Goal: Communication & Community: Share content

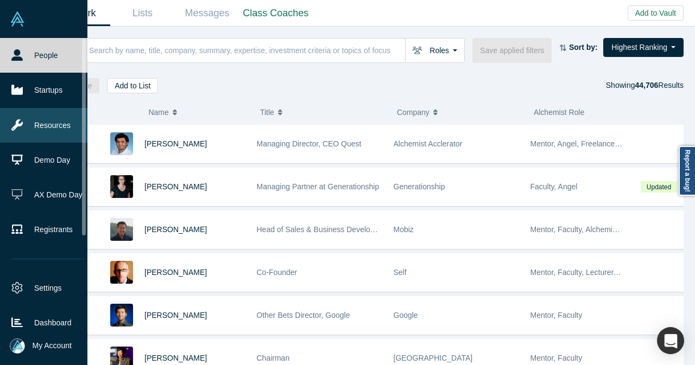
click at [65, 124] on link "Resources" at bounding box center [48, 125] width 96 height 35
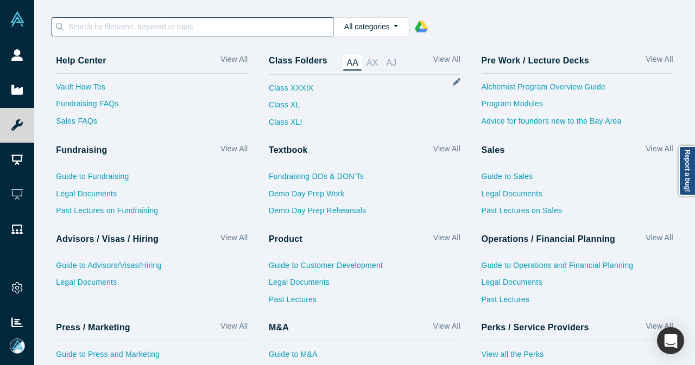
click at [308, 23] on input at bounding box center [199, 27] width 265 height 14
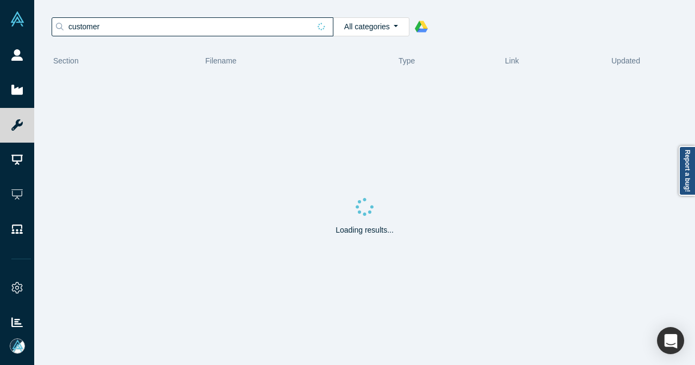
type input "customer"
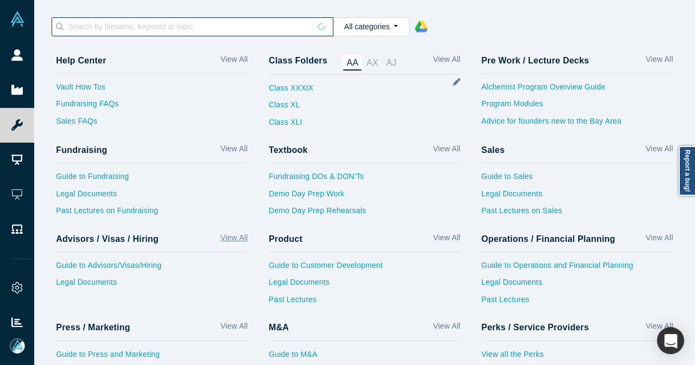
click at [231, 241] on link "View All" at bounding box center [233, 240] width 27 height 16
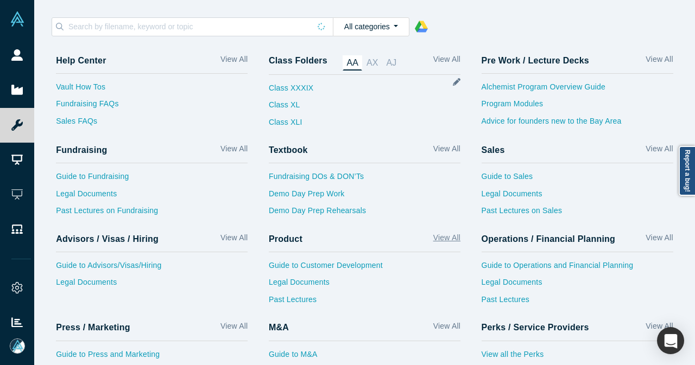
scroll to position [55, 0]
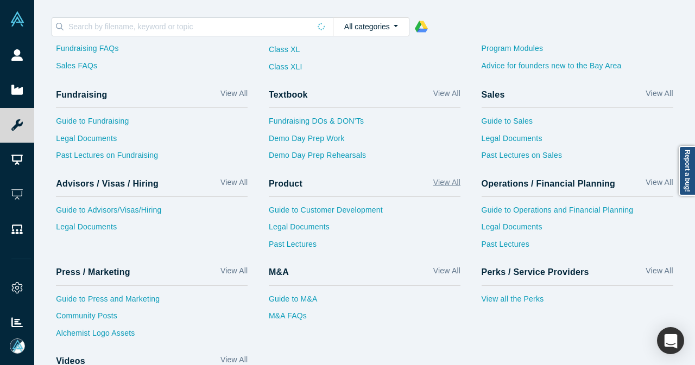
click at [434, 180] on link "View All" at bounding box center [446, 185] width 27 height 16
click at [646, 181] on link "View All" at bounding box center [658, 185] width 27 height 16
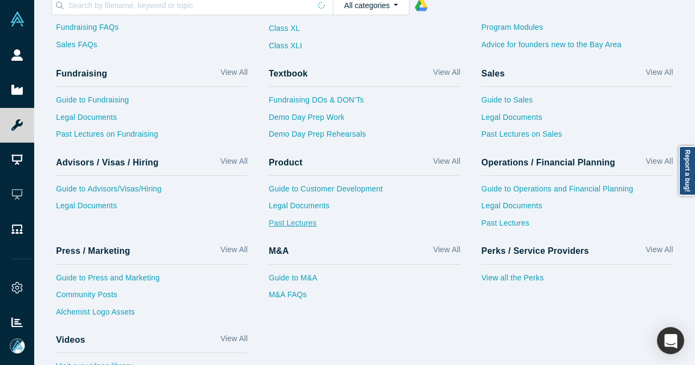
scroll to position [42, 0]
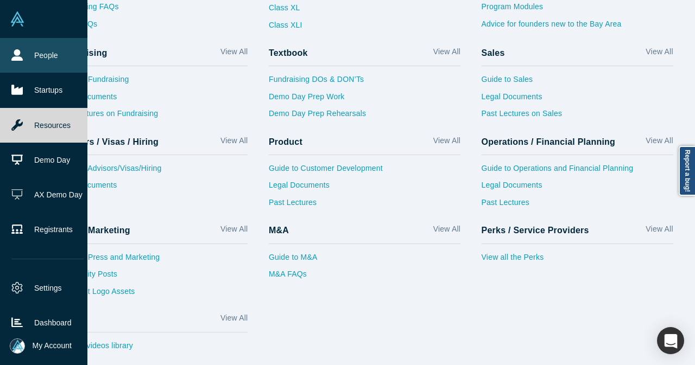
click at [11, 47] on link "People" at bounding box center [48, 55] width 96 height 35
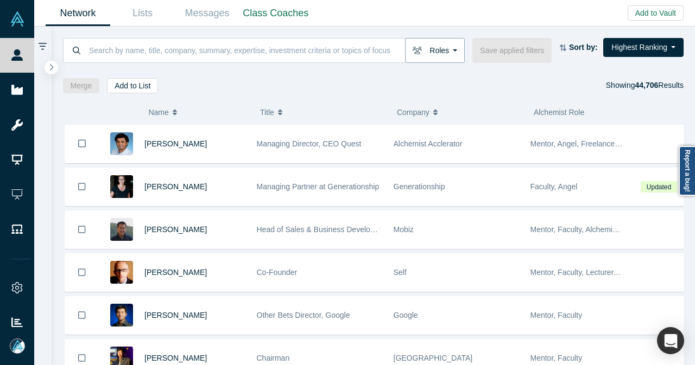
click at [443, 53] on button "Roles" at bounding box center [435, 50] width 60 height 25
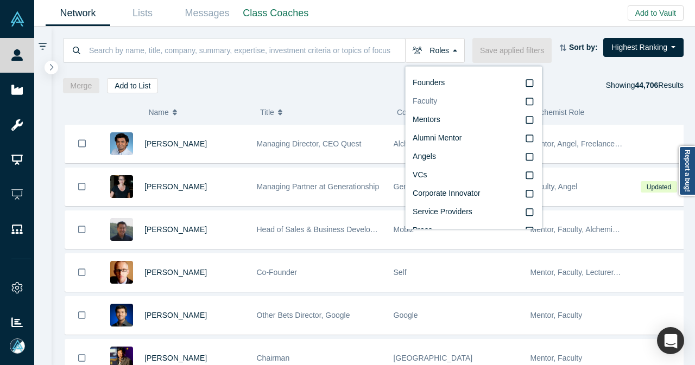
click at [436, 105] on span "Faculty" at bounding box center [425, 101] width 24 height 9
click at [0, 0] on input "Faculty" at bounding box center [0, 0] width 0 height 0
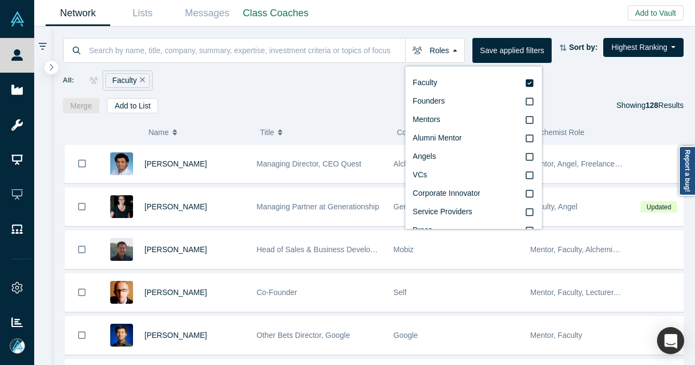
click at [207, 84] on div "All: Faculty" at bounding box center [373, 81] width 621 height 20
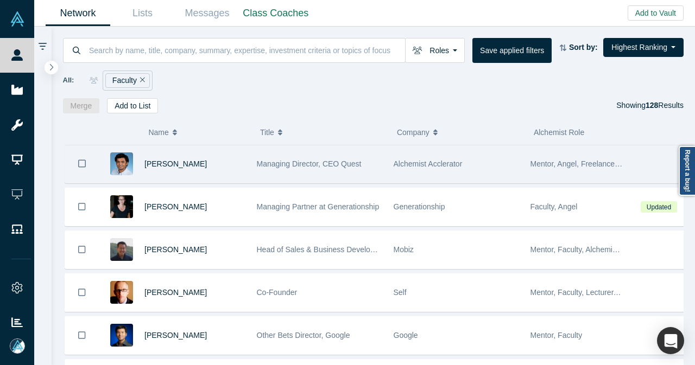
click at [235, 159] on div "Gnani Palanikumar" at bounding box center [194, 163] width 101 height 37
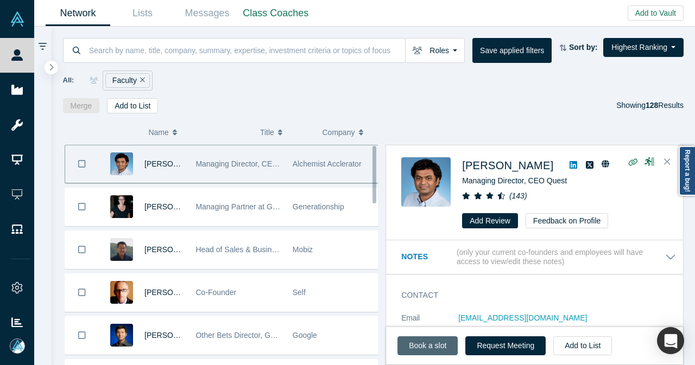
click at [417, 347] on link "Book a slot" at bounding box center [427, 346] width 60 height 19
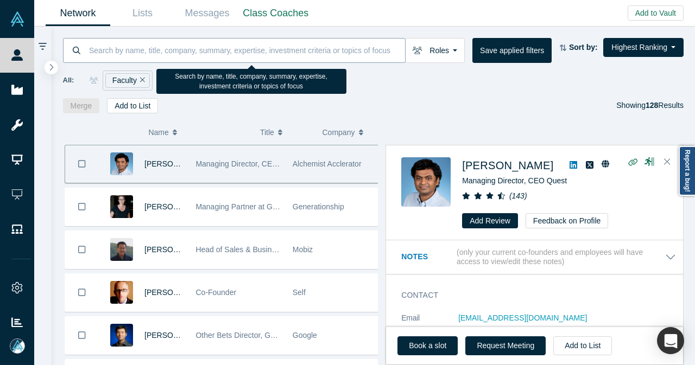
click at [154, 53] on input at bounding box center [246, 50] width 317 height 26
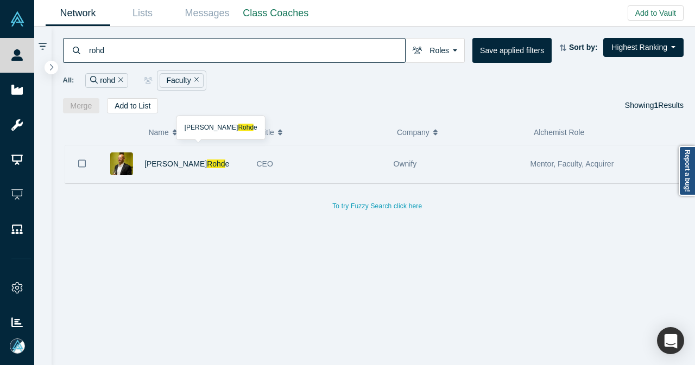
click at [211, 161] on div "Frank Rohd e" at bounding box center [194, 163] width 101 height 37
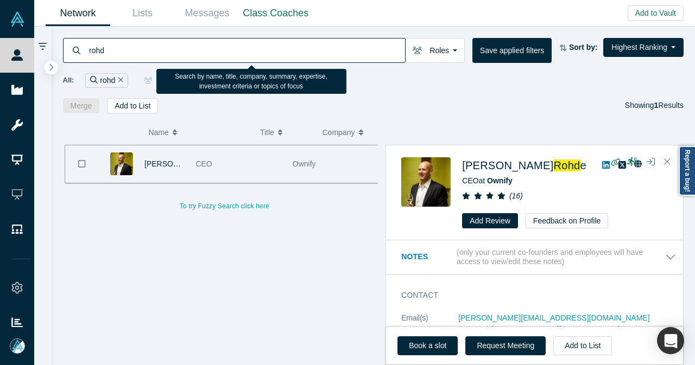
drag, startPoint x: 105, startPoint y: 55, endPoint x: 78, endPoint y: 56, distance: 27.2
click at [78, 58] on div "rohd" at bounding box center [234, 50] width 343 height 25
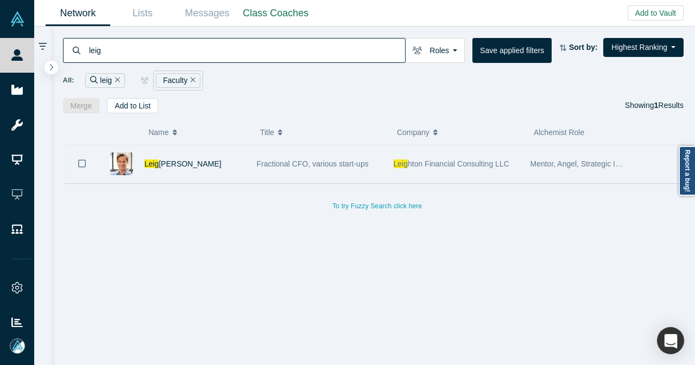
click at [217, 167] on div "Leig hton Smith" at bounding box center [194, 163] width 101 height 37
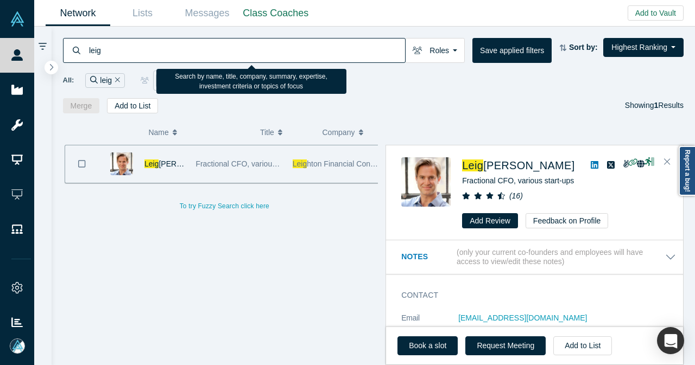
drag, startPoint x: 114, startPoint y: 48, endPoint x: 83, endPoint y: 52, distance: 31.7
click at [83, 52] on div "leig" at bounding box center [234, 50] width 343 height 25
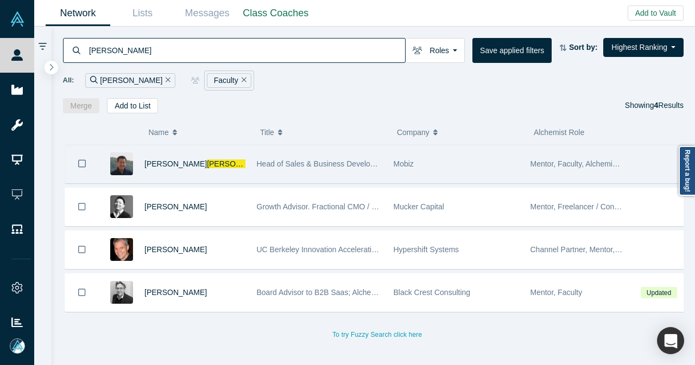
click at [239, 166] on div "Michael Chang" at bounding box center [194, 163] width 101 height 37
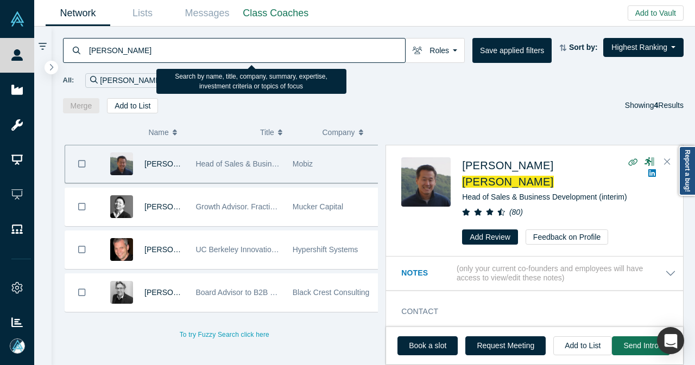
drag, startPoint x: 113, startPoint y: 50, endPoint x: 86, endPoint y: 53, distance: 27.3
click at [86, 53] on div "chang" at bounding box center [234, 50] width 343 height 25
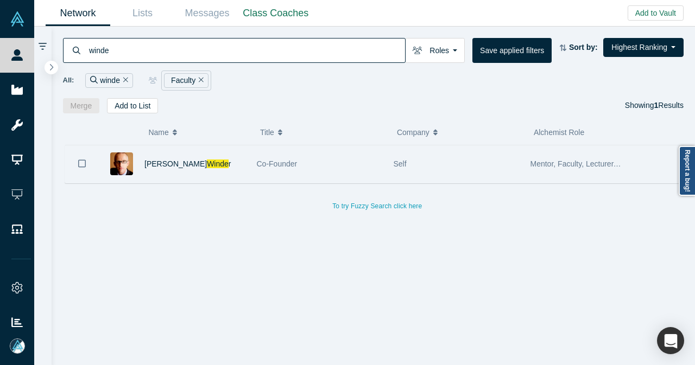
click at [213, 162] on div "Robert Winde r" at bounding box center [194, 163] width 101 height 37
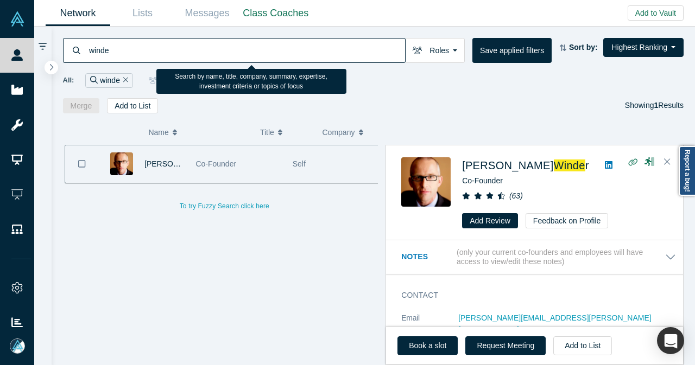
drag, startPoint x: 139, startPoint y: 45, endPoint x: 84, endPoint y: 47, distance: 55.4
click at [84, 47] on div "winde" at bounding box center [234, 50] width 343 height 25
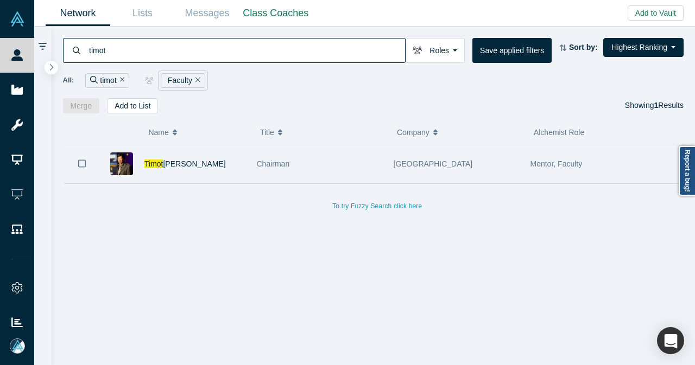
click at [226, 168] on div "Timot hy Chou" at bounding box center [194, 163] width 101 height 37
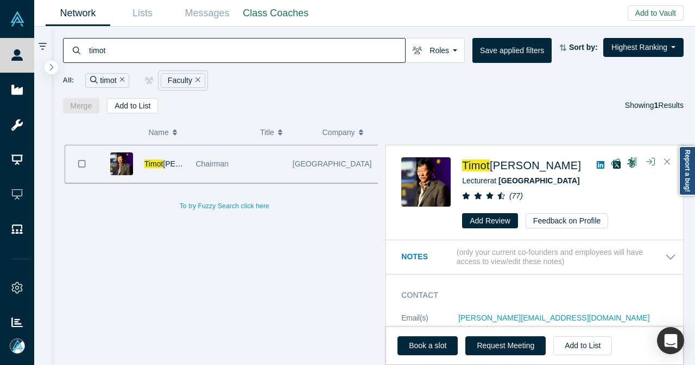
click at [195, 79] on icon "Remove Filter" at bounding box center [197, 80] width 5 height 5
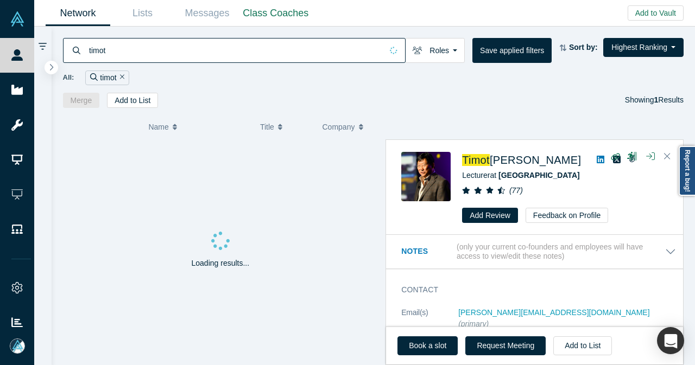
click at [125, 77] on div "timot" at bounding box center [107, 78] width 44 height 15
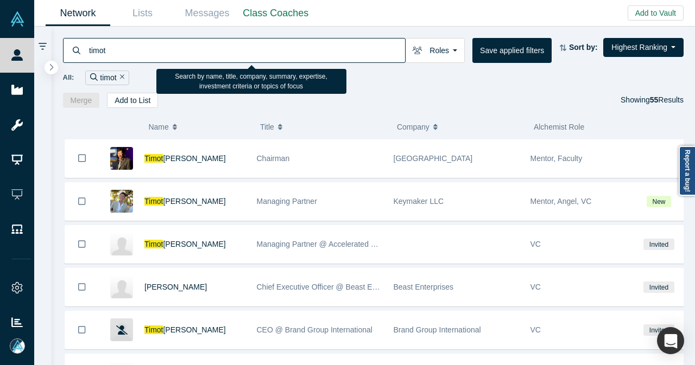
drag, startPoint x: 124, startPoint y: 56, endPoint x: 76, endPoint y: 55, distance: 47.8
click at [76, 55] on div "timot" at bounding box center [234, 50] width 343 height 25
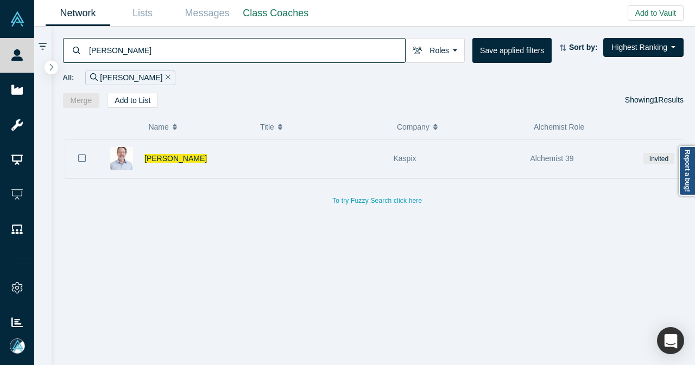
click at [211, 157] on div "Will Allen" at bounding box center [194, 158] width 101 height 37
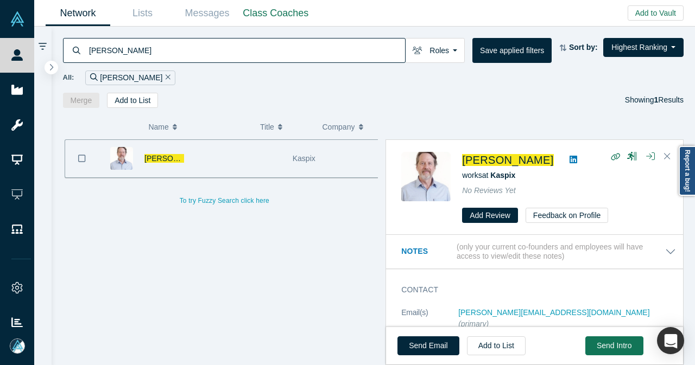
click at [569, 159] on icon at bounding box center [573, 159] width 8 height 9
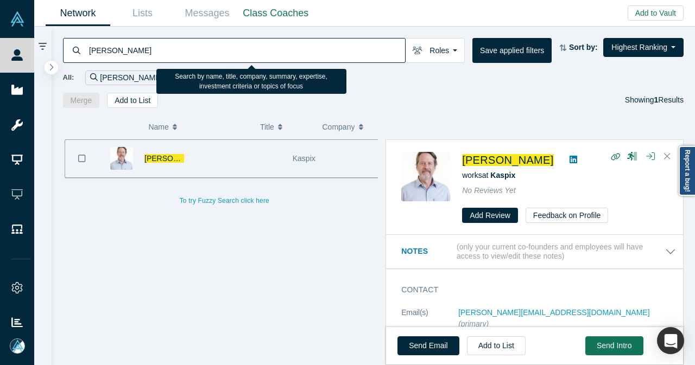
click at [100, 50] on input "will allen" at bounding box center [246, 50] width 317 height 26
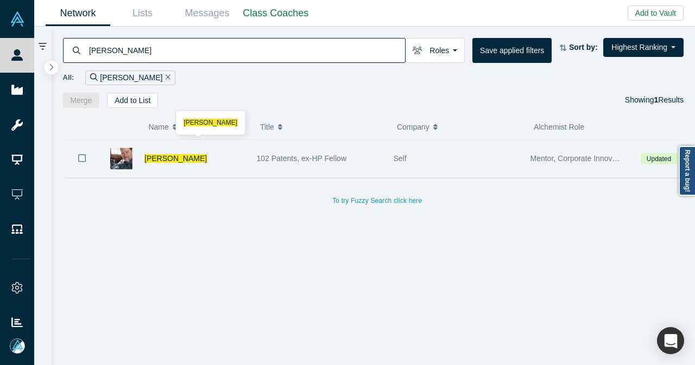
click at [218, 158] on div "William Allen" at bounding box center [194, 158] width 101 height 37
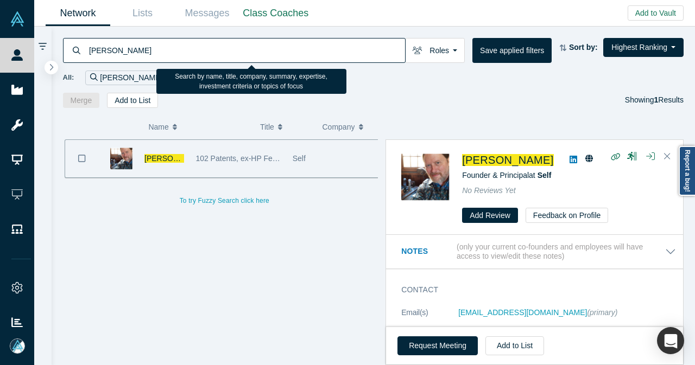
drag, startPoint x: 110, startPoint y: 51, endPoint x: 99, endPoint y: 52, distance: 10.9
click at [99, 52] on input "william allen" at bounding box center [246, 50] width 317 height 26
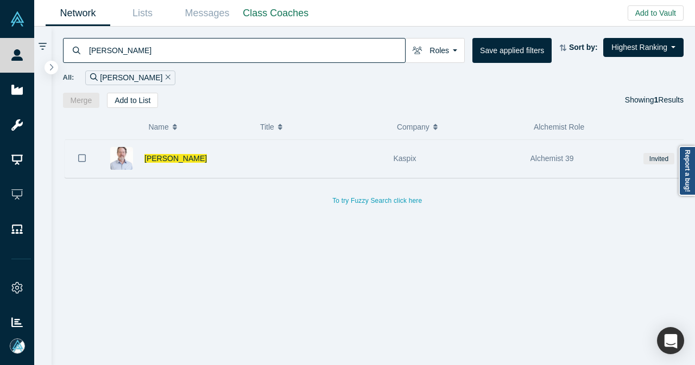
click at [195, 153] on div "Will Allen" at bounding box center [194, 158] width 101 height 37
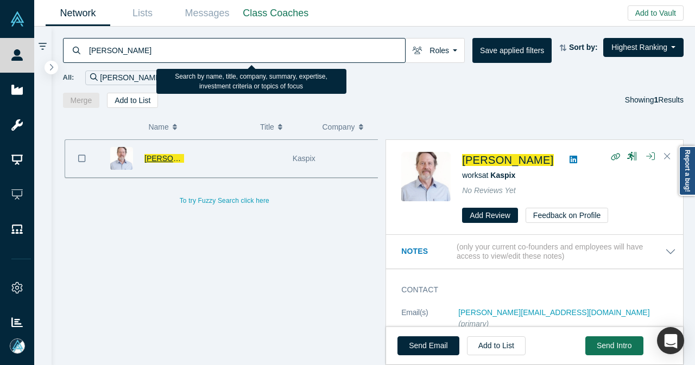
click at [99, 53] on input "will allen" at bounding box center [246, 50] width 317 height 26
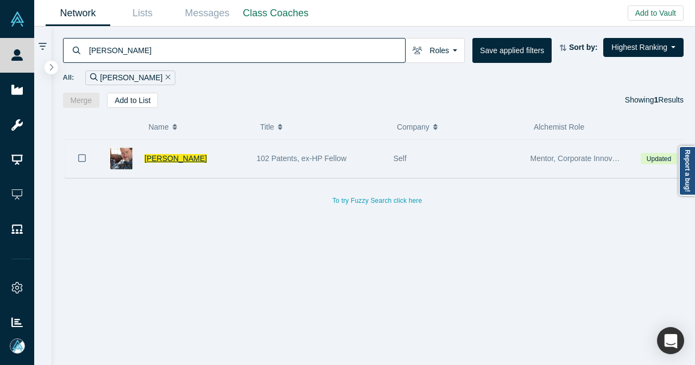
type input "william allen"
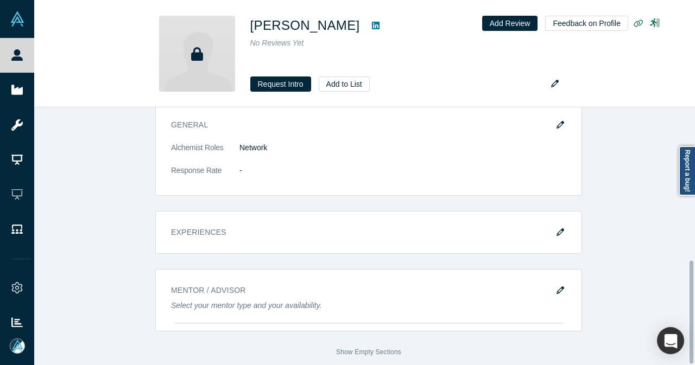
scroll to position [383, 0]
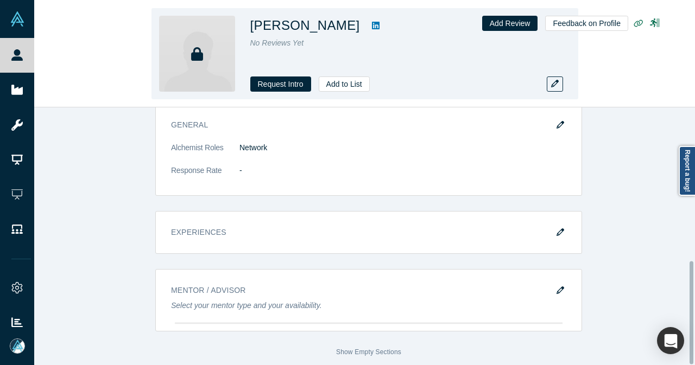
click at [372, 28] on icon at bounding box center [376, 25] width 8 height 9
click at [338, 81] on button "Add to List" at bounding box center [344, 84] width 51 height 15
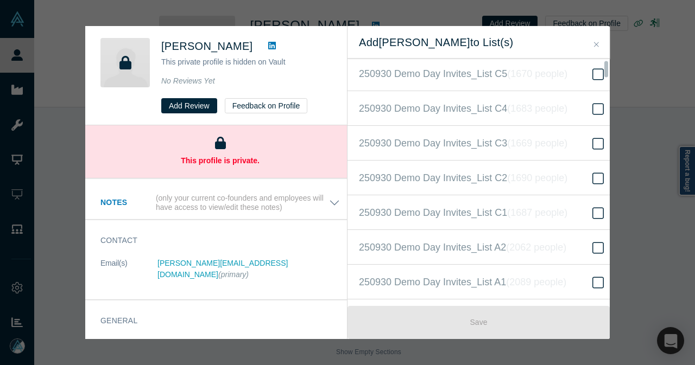
scroll to position [217, 0]
click at [462, 282] on span "250930 Demo Day Invites_Base List ( 16525 people )" at bounding box center [471, 283] width 224 height 15
click at [0, 0] on input "250930 Demo Day Invites_Base List ( 16525 people )" at bounding box center [0, 0] width 0 height 0
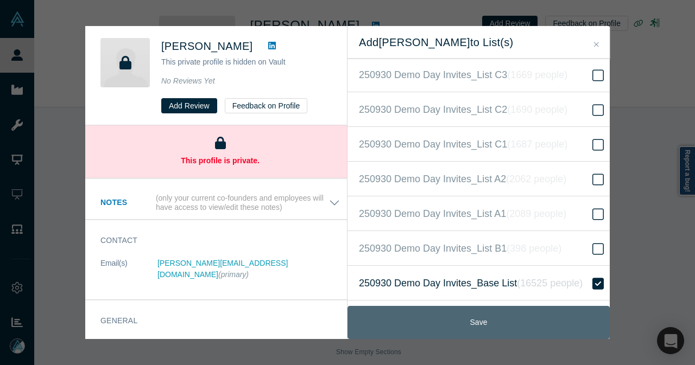
click at [465, 320] on button "Save" at bounding box center [478, 322] width 262 height 33
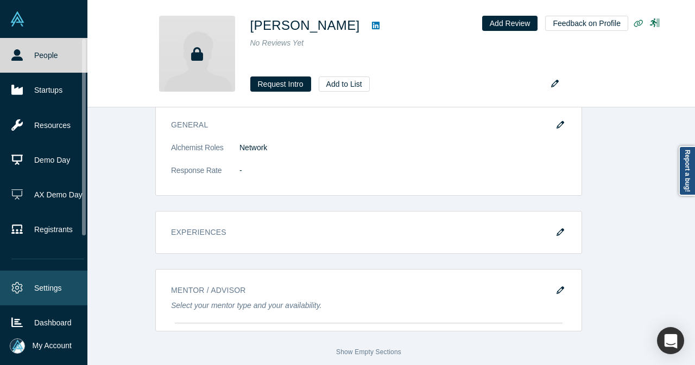
click at [24, 289] on link "Settings" at bounding box center [48, 288] width 96 height 35
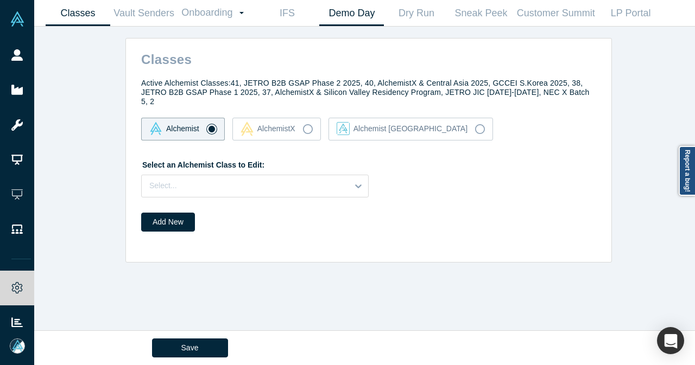
click at [364, 19] on link "Demo Day" at bounding box center [351, 14] width 65 height 26
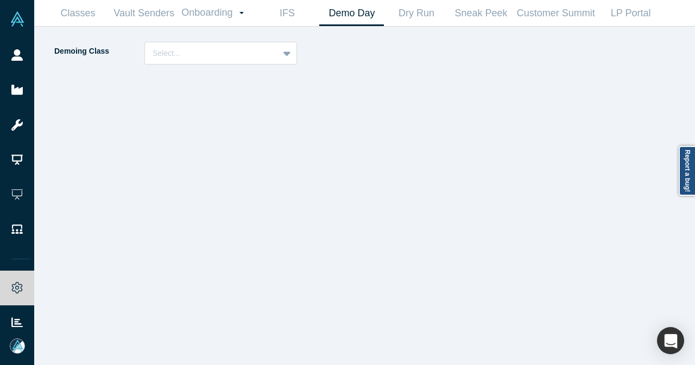
click at [234, 41] on div "Demoing Class Select..." at bounding box center [364, 196] width 645 height 339
click at [235, 47] on div at bounding box center [212, 54] width 118 height 14
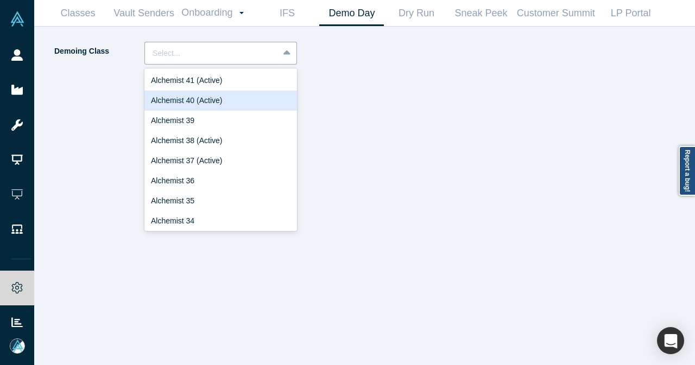
click at [230, 98] on div "Alchemist 40 (Active)" at bounding box center [220, 101] width 153 height 20
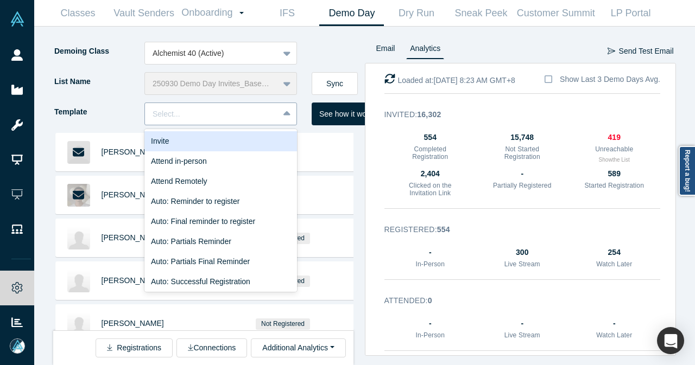
click at [271, 117] on div "Select..." at bounding box center [212, 114] width 134 height 18
click at [223, 147] on div "Invite" at bounding box center [220, 141] width 153 height 20
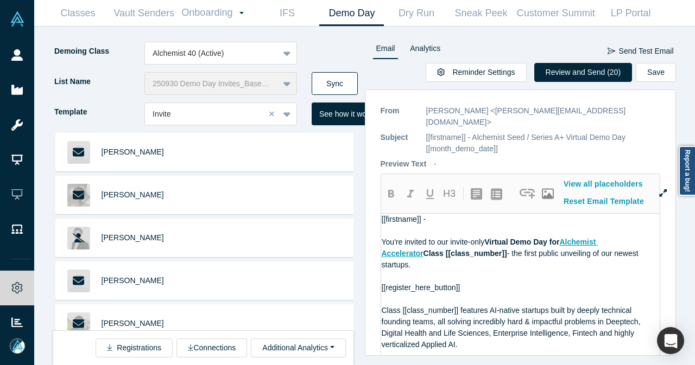
click at [337, 83] on button "Sync" at bounding box center [335, 83] width 46 height 23
click at [588, 73] on button "Review and Send (22)" at bounding box center [583, 72] width 98 height 19
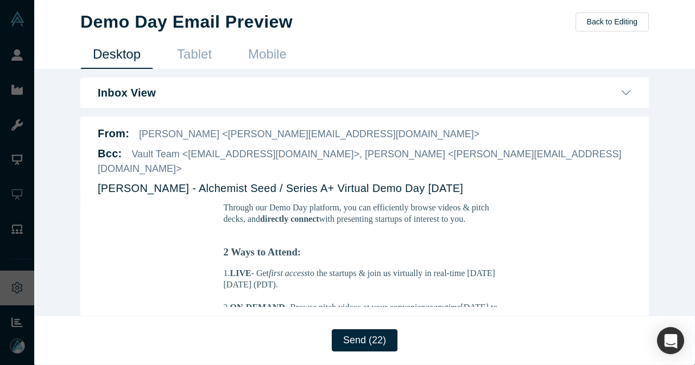
scroll to position [543, 0]
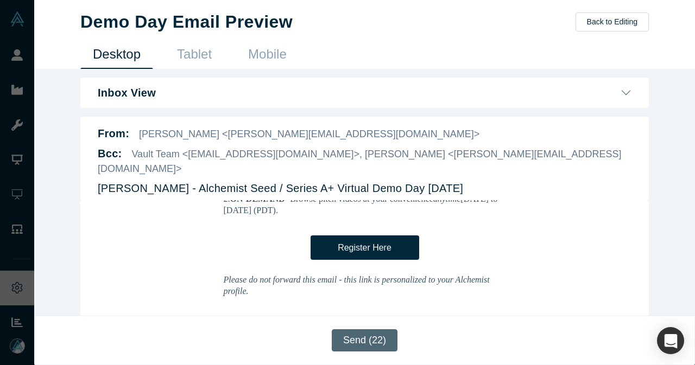
click at [363, 347] on button "Send (22)" at bounding box center [365, 340] width 66 height 22
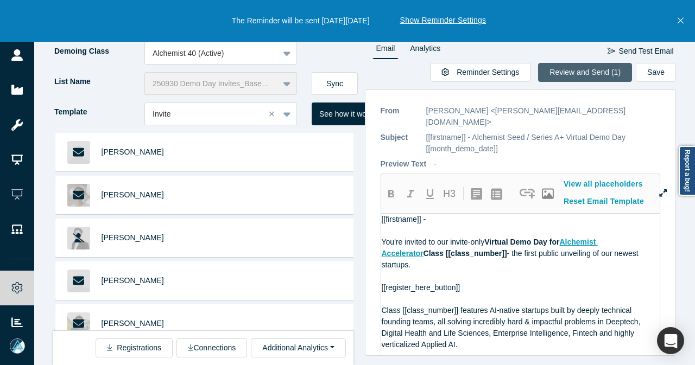
click at [594, 68] on button "Review and Send (1)" at bounding box center [585, 72] width 94 height 19
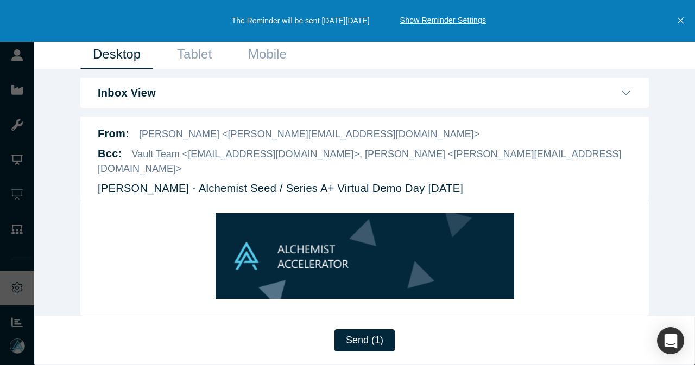
click at [681, 24] on icon "Close" at bounding box center [680, 21] width 6 height 10
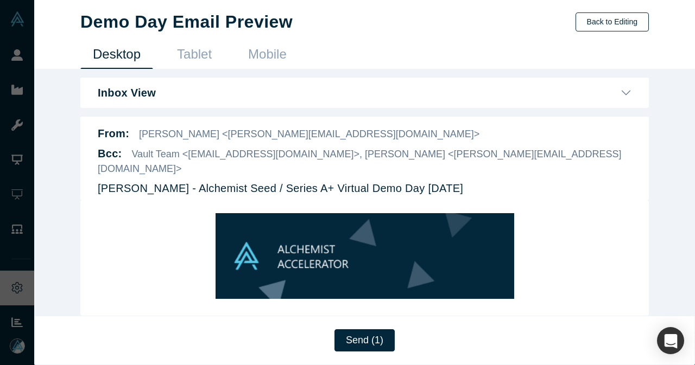
click at [634, 23] on button "Back to Editing" at bounding box center [611, 21] width 73 height 19
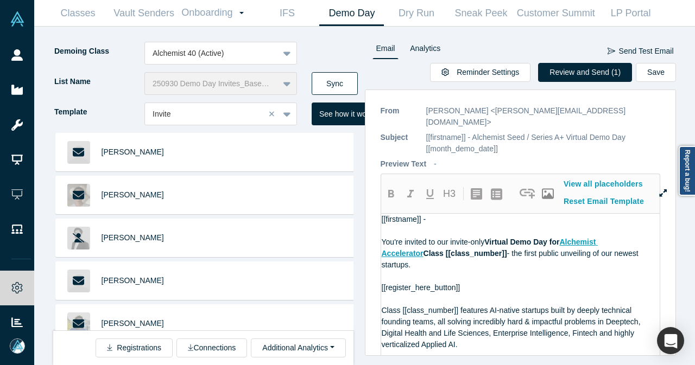
click at [347, 79] on button "Sync" at bounding box center [335, 83] width 46 height 23
click at [596, 74] on button "Review and Send (2)" at bounding box center [585, 72] width 94 height 19
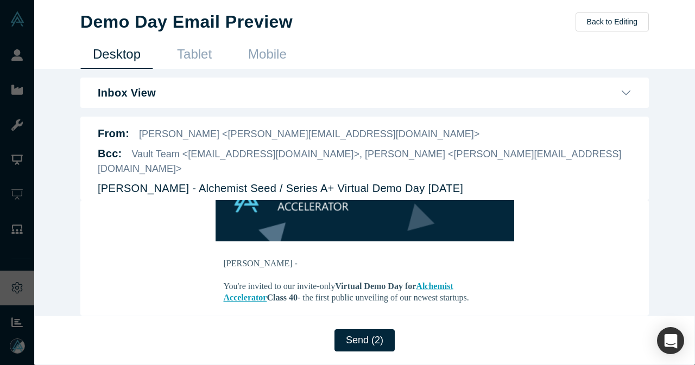
scroll to position [54, 0]
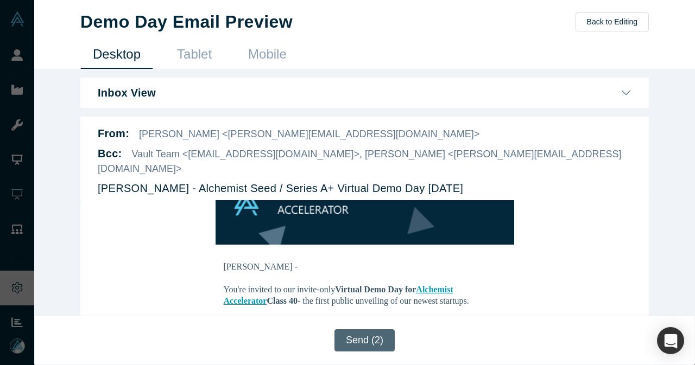
drag, startPoint x: 367, startPoint y: 344, endPoint x: 364, endPoint y: 337, distance: 7.3
click at [367, 344] on button "Send (2)" at bounding box center [364, 340] width 60 height 22
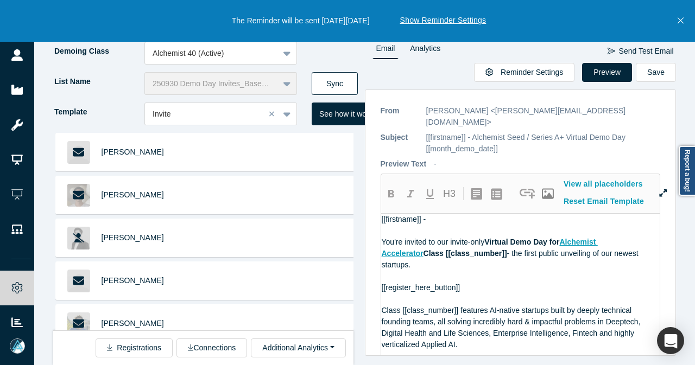
click at [327, 86] on button "Sync" at bounding box center [335, 83] width 46 height 23
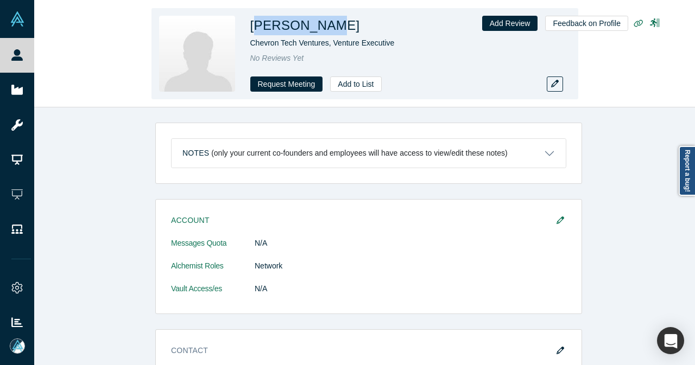
drag, startPoint x: 254, startPoint y: 29, endPoint x: 326, endPoint y: 28, distance: 71.7
click at [326, 28] on h1 "Ryan Kowalski" at bounding box center [305, 26] width 110 height 20
click at [270, 28] on h1 "Ryan Kowalski" at bounding box center [305, 26] width 110 height 20
drag, startPoint x: 251, startPoint y: 28, endPoint x: 334, endPoint y: 29, distance: 83.1
click at [334, 29] on div "Ryan Kowalski" at bounding box center [402, 26] width 304 height 20
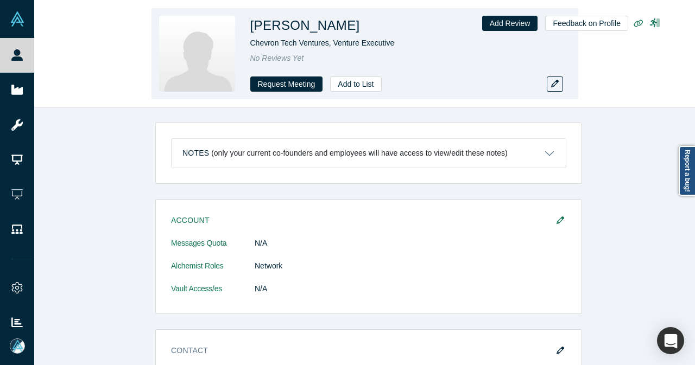
click at [359, 98] on div "Ryan Kowalski Chevron Tech Ventures, Venture Executive No Reviews Yet Request M…" at bounding box center [364, 53] width 427 height 91
click at [360, 90] on button "Add to List" at bounding box center [355, 84] width 51 height 15
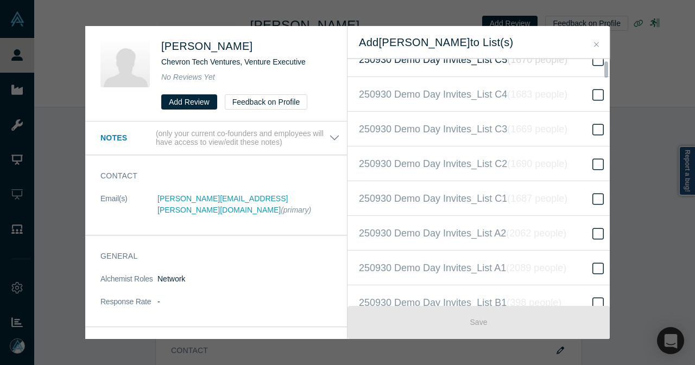
scroll to position [271, 0]
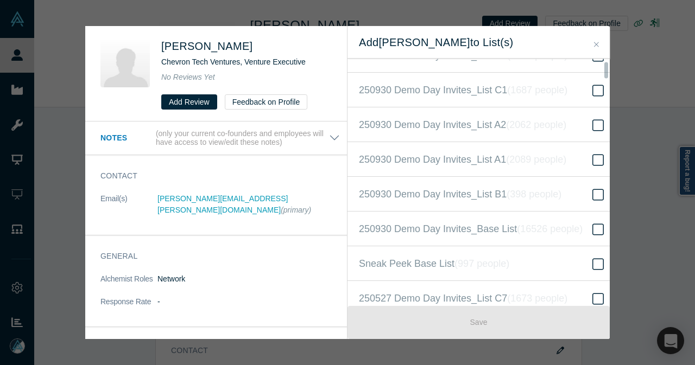
click at [523, 216] on label "250930 Demo Day Invites_Base List ( 16526 people )" at bounding box center [482, 229] width 270 height 35
click at [0, 0] on input "250930 Demo Day Invites_Base List ( 16526 people )" at bounding box center [0, 0] width 0 height 0
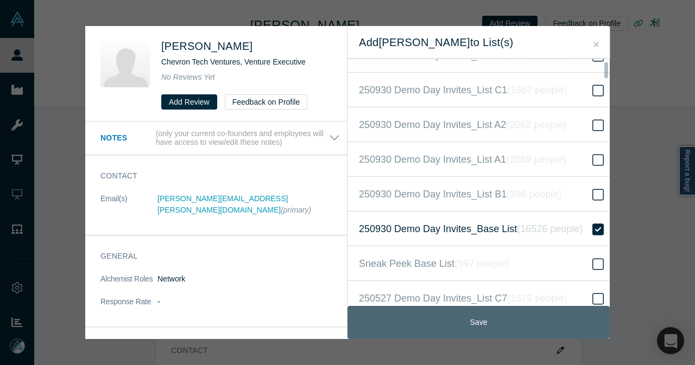
click at [475, 316] on button "Save" at bounding box center [478, 322] width 262 height 33
